Goal: Find specific page/section: Find specific page/section

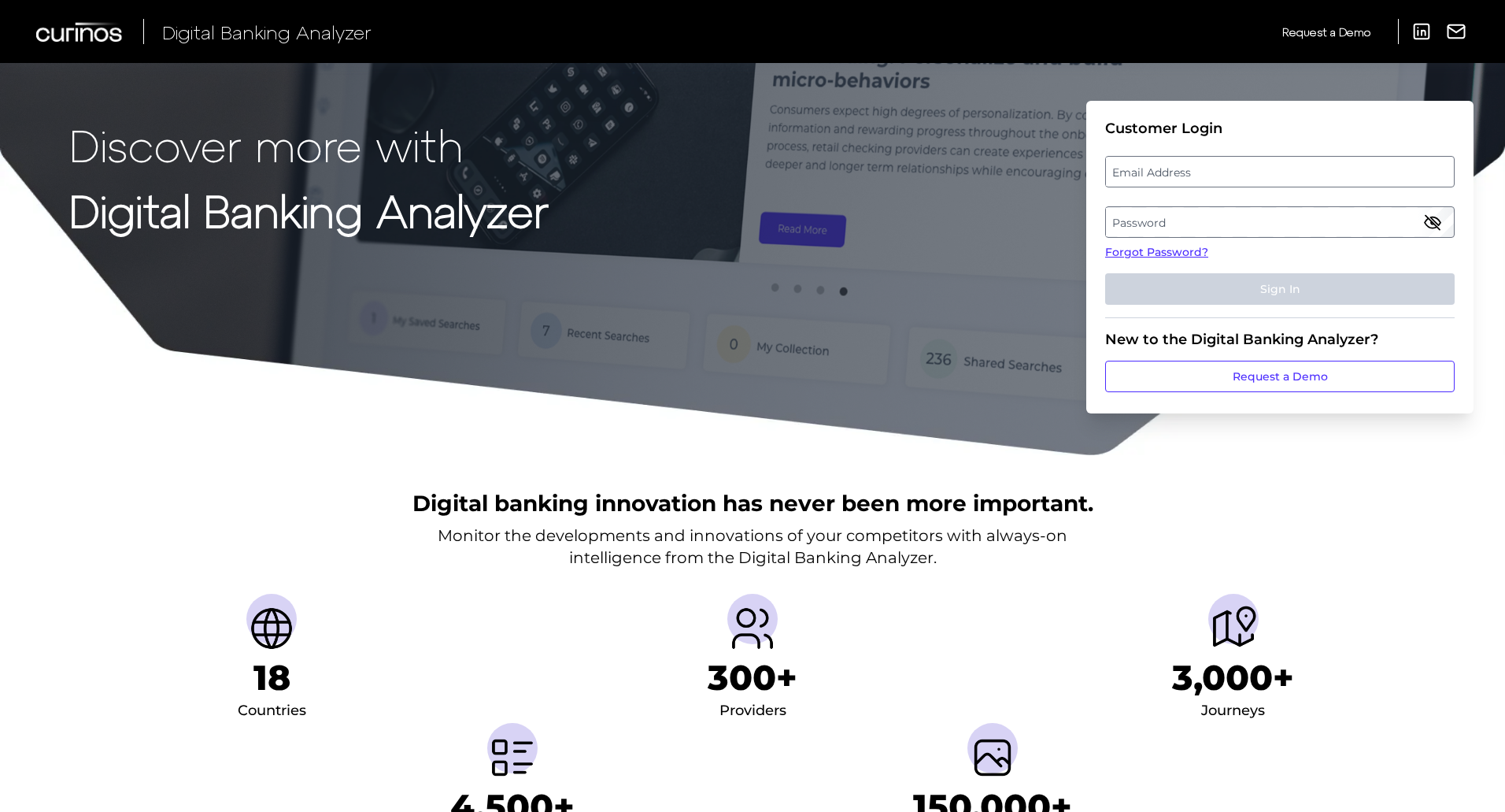
click at [857, 178] on label "Email Address" at bounding box center [1279, 172] width 347 height 28
click at [857, 178] on input "email" at bounding box center [1279, 172] width 349 height 32
type input "[PERSON_NAME][EMAIL_ADDRESS][PERSON_NAME][DOMAIN_NAME]"
click at [857, 216] on label "Password" at bounding box center [1279, 222] width 347 height 28
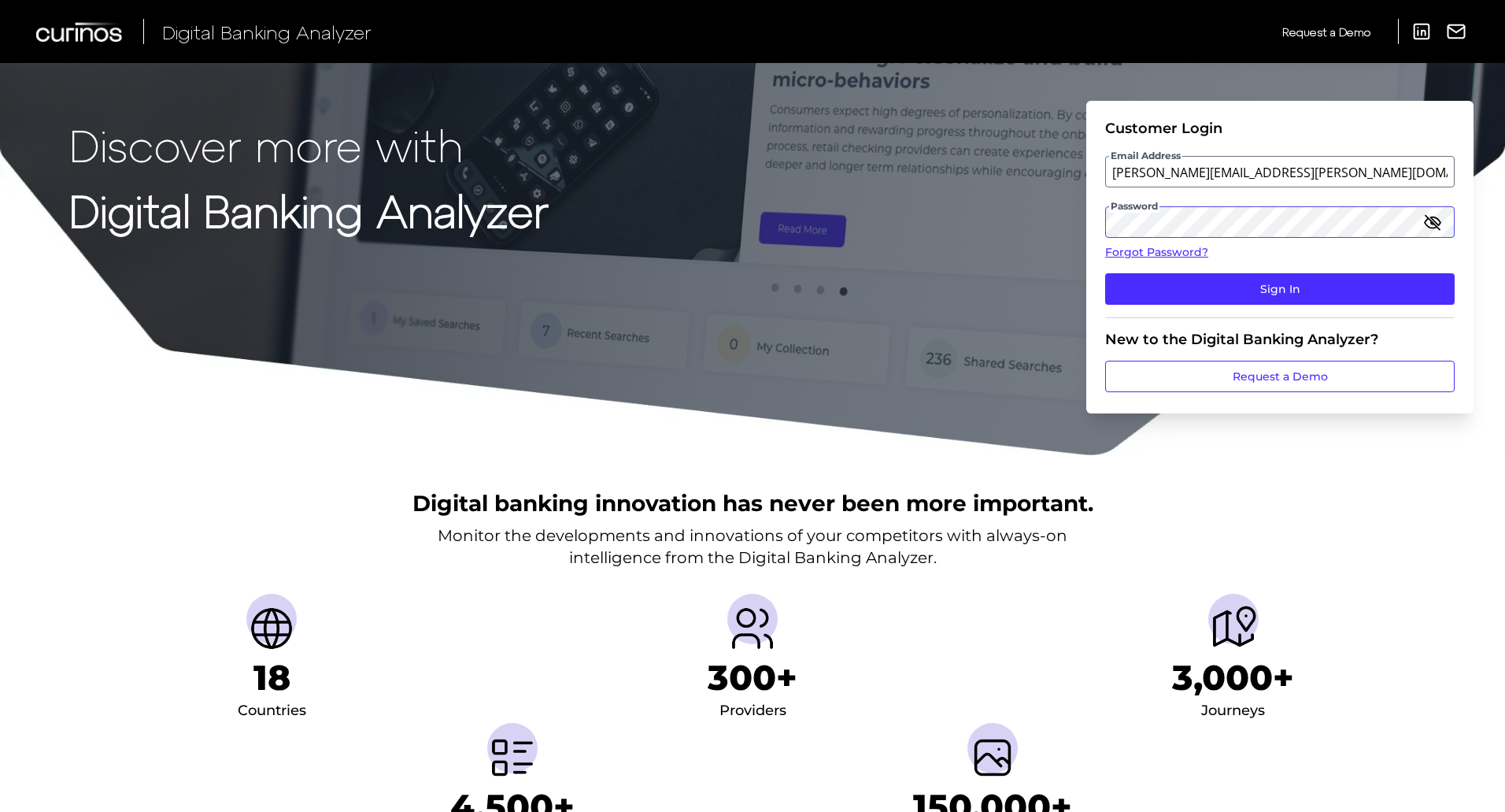
click at [857, 273] on button "Sign In" at bounding box center [1279, 289] width 349 height 32
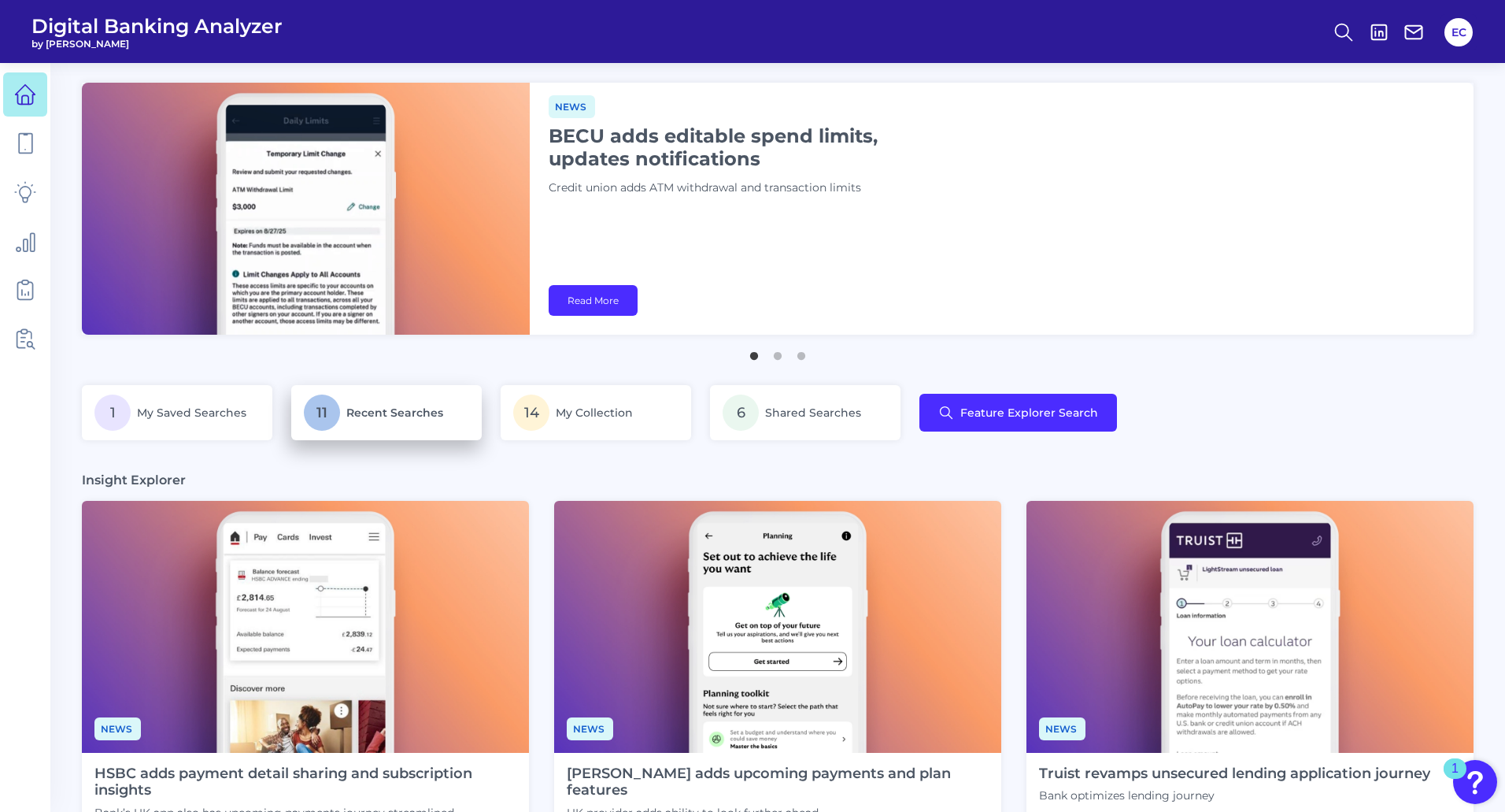
click at [384, 395] on p "11 Recent Searches" at bounding box center [387, 413] width 165 height 36
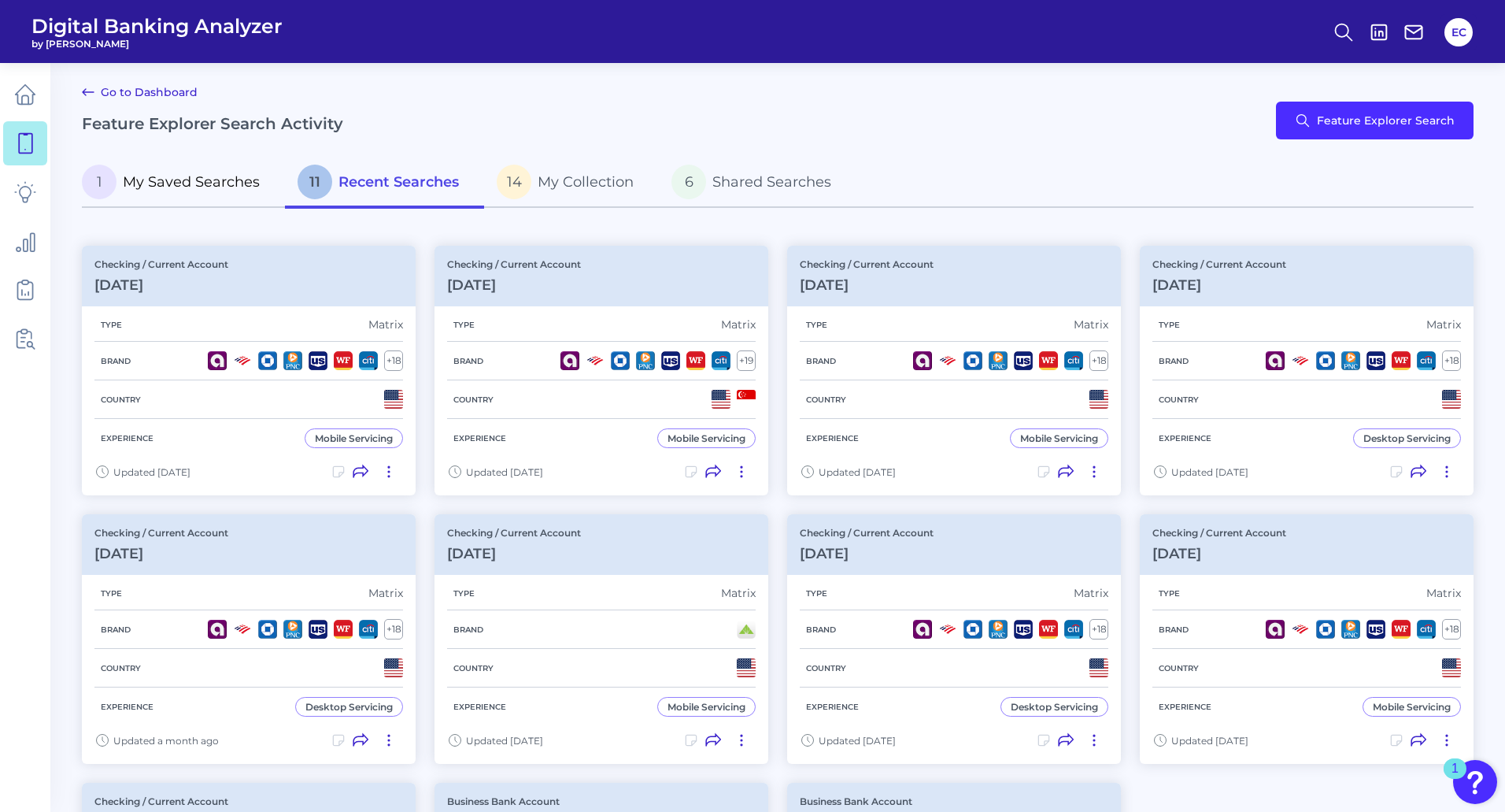
click at [172, 185] on span "My Saved Searches" at bounding box center [190, 182] width 137 height 17
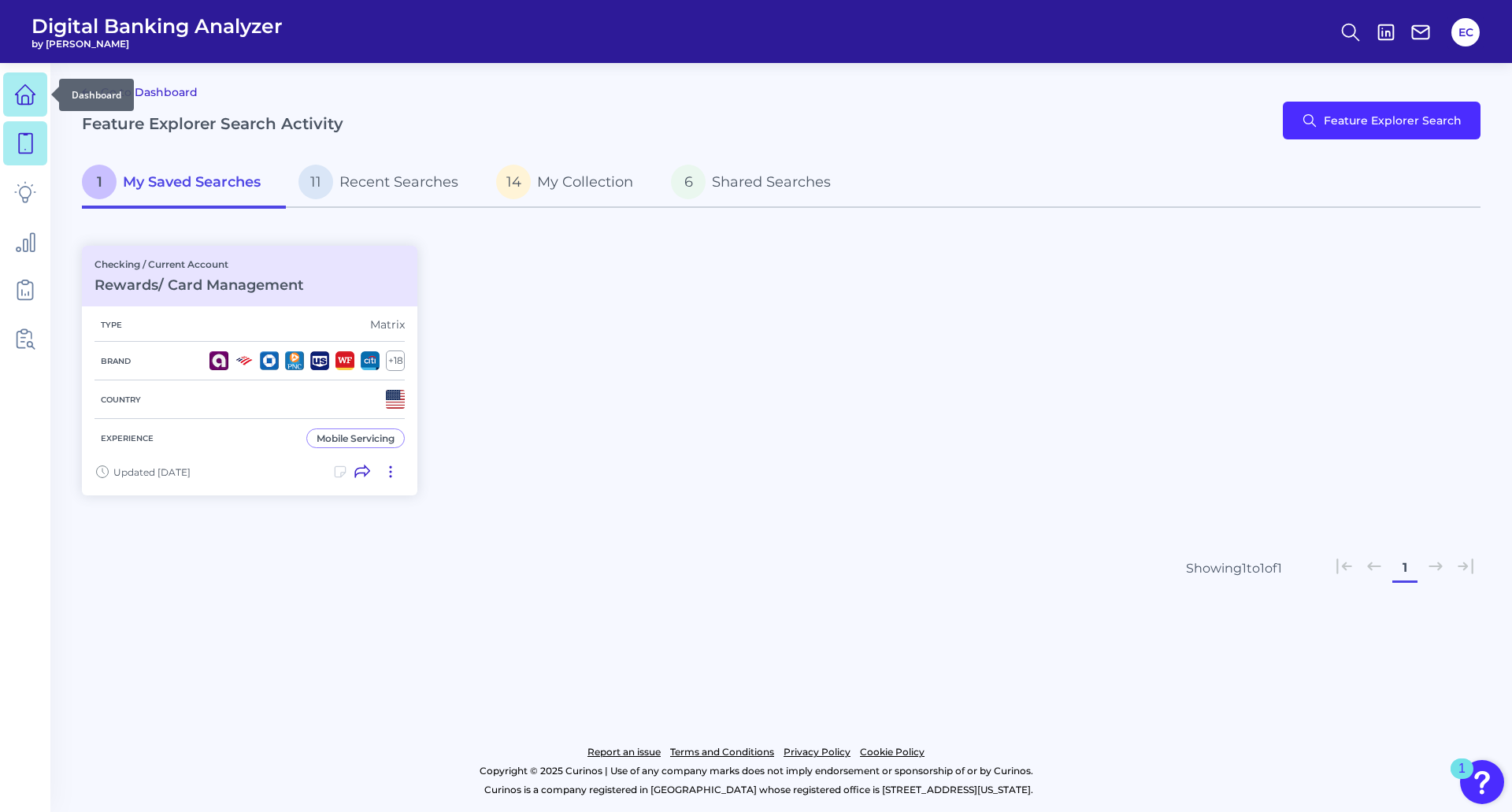
click at [22, 103] on icon at bounding box center [25, 95] width 22 height 22
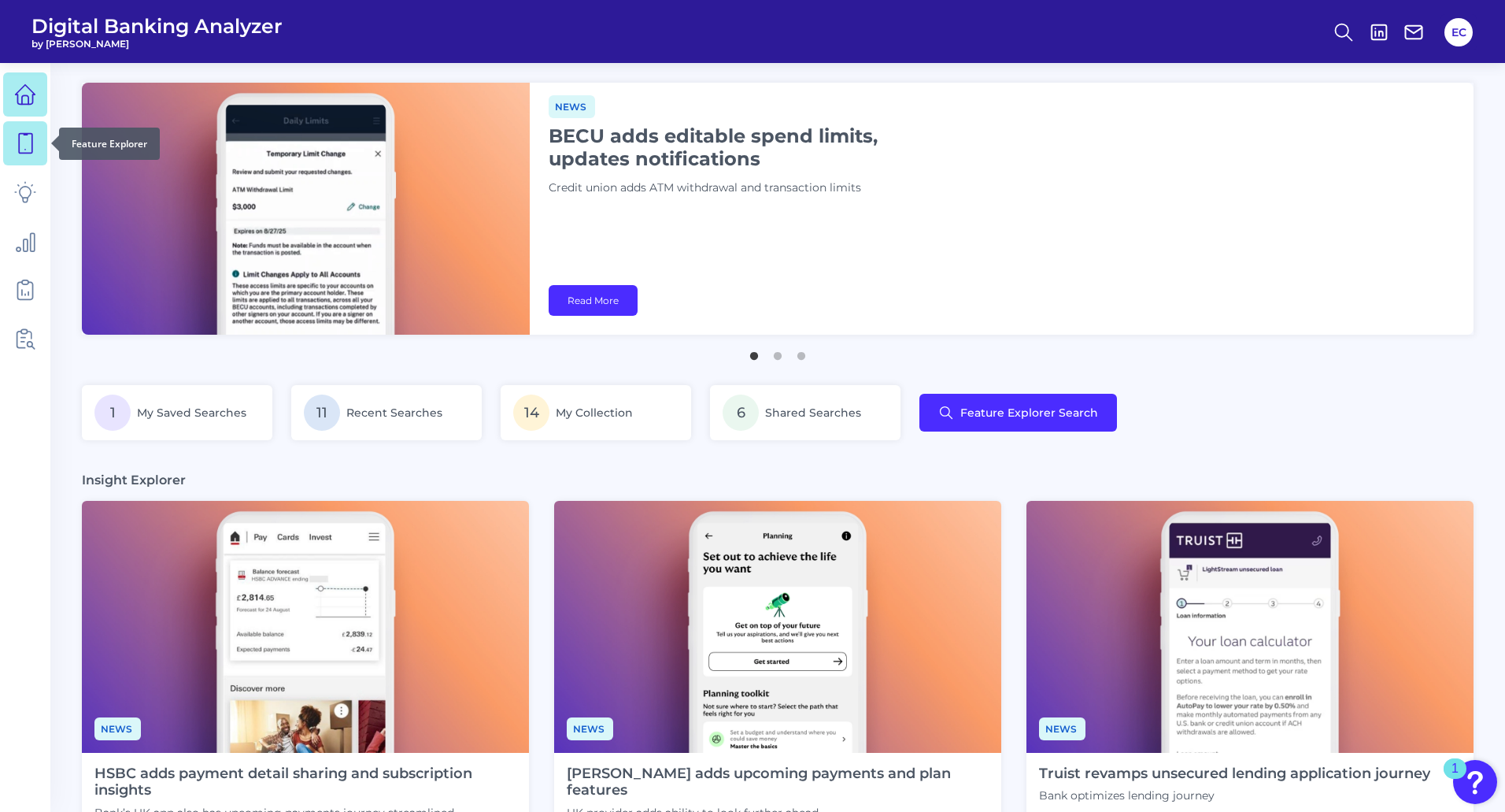
click at [21, 141] on icon at bounding box center [25, 143] width 22 height 22
